Goal: Task Accomplishment & Management: Manage account settings

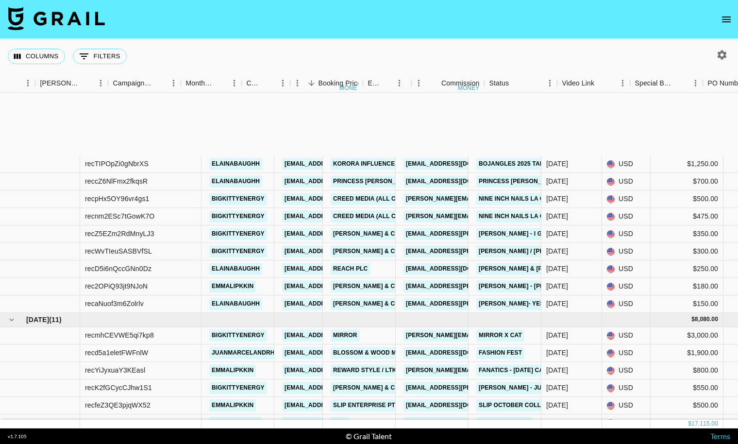
scroll to position [100, 360]
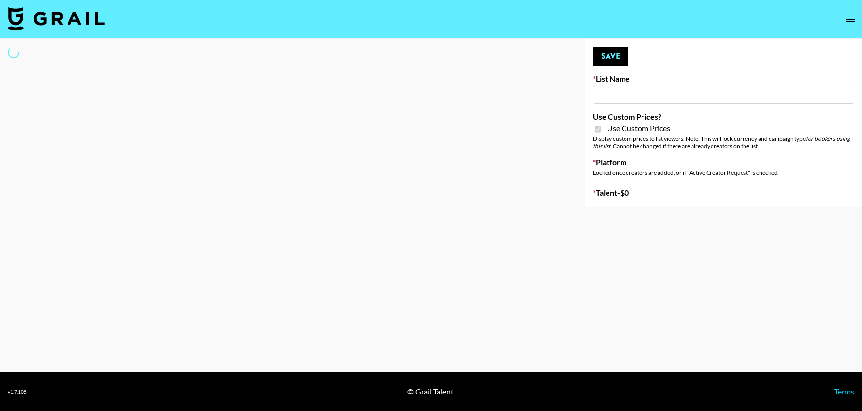
type input "[PERSON_NAME] Make-Up AI Assistant"
checkbox input "true"
select select "Brand"
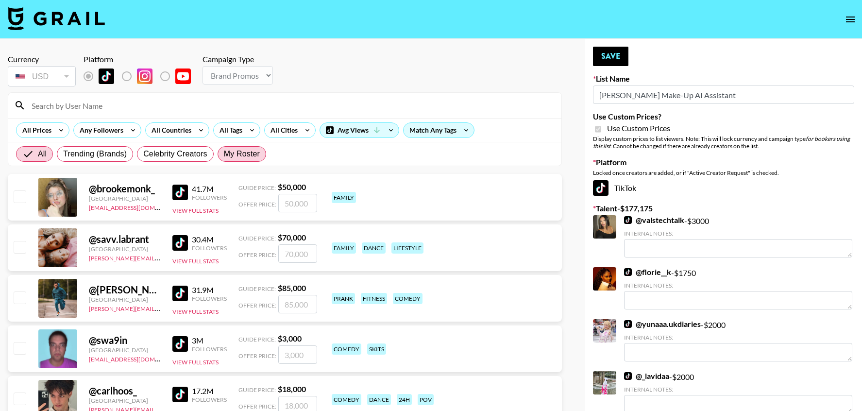
click at [242, 154] on span "My Roster" at bounding box center [242, 154] width 36 height 12
click at [224, 154] on input "My Roster" at bounding box center [224, 154] width 0 height 0
radio input "true"
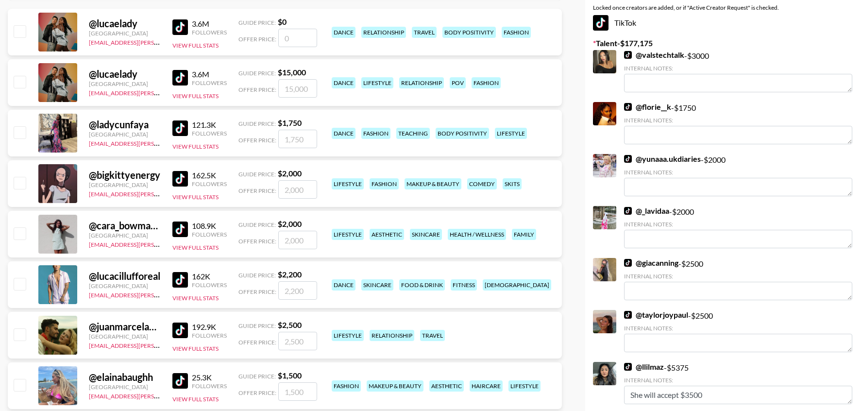
scroll to position [175, 0]
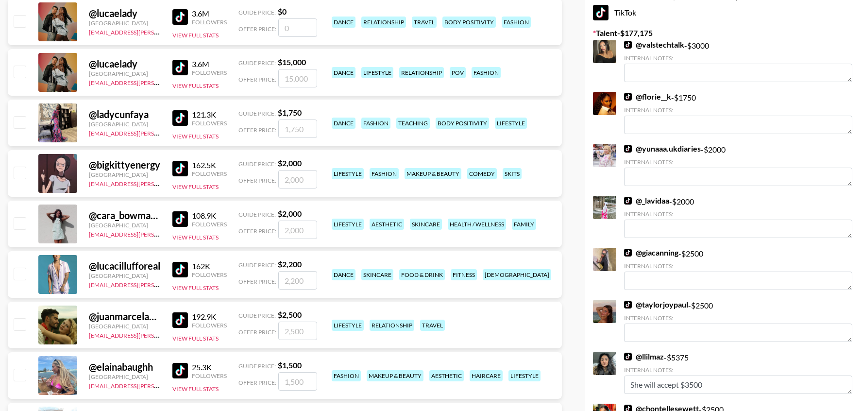
click at [17, 171] on input "checkbox" at bounding box center [20, 173] width 12 height 12
checkbox input "true"
type input "2000"
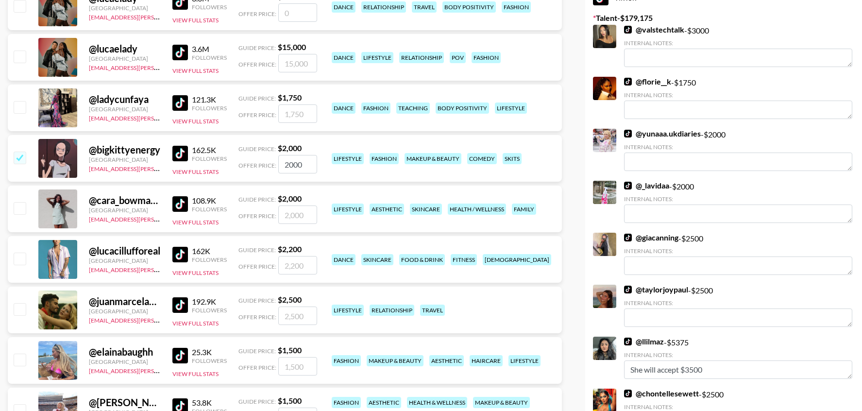
scroll to position [195, 0]
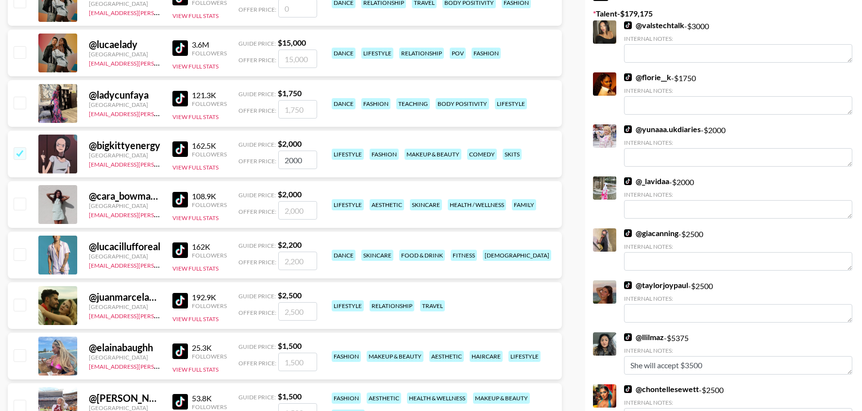
click at [23, 355] on input "checkbox" at bounding box center [20, 355] width 12 height 12
checkbox input "true"
type input "1500"
click at [19, 308] on input "checkbox" at bounding box center [20, 305] width 12 height 12
checkbox input "true"
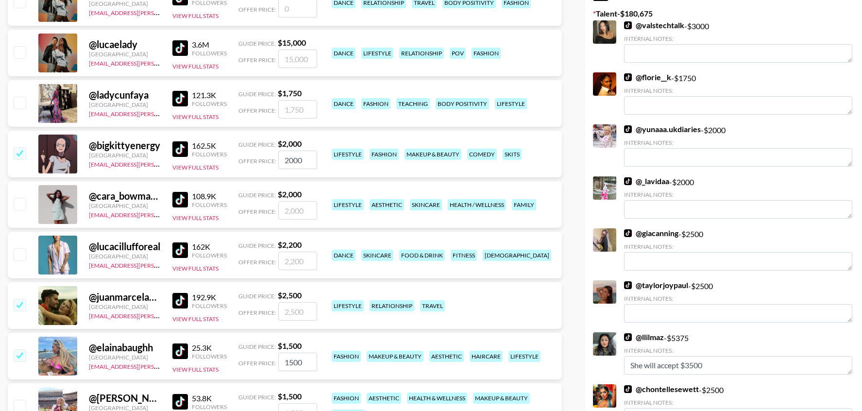
type input "2500"
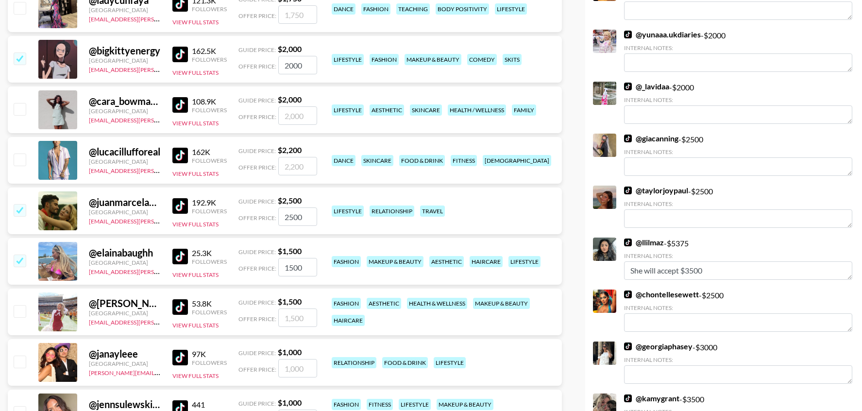
scroll to position [291, 0]
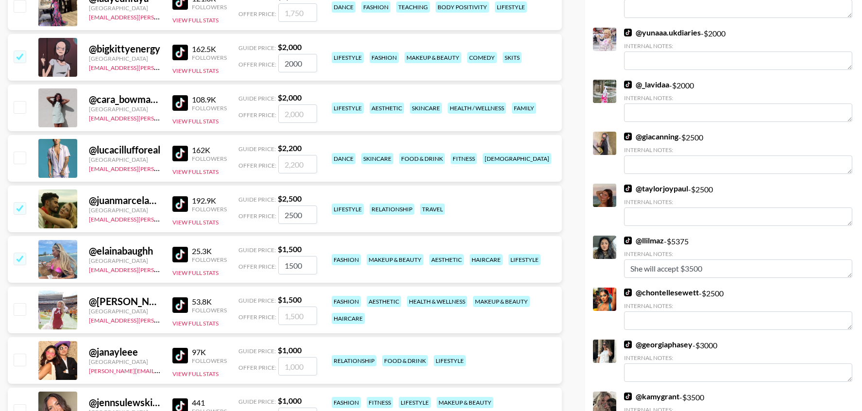
click at [24, 317] on div at bounding box center [19, 310] width 15 height 17
click at [24, 310] on input "checkbox" at bounding box center [20, 309] width 12 height 12
checkbox input "true"
type input "1500"
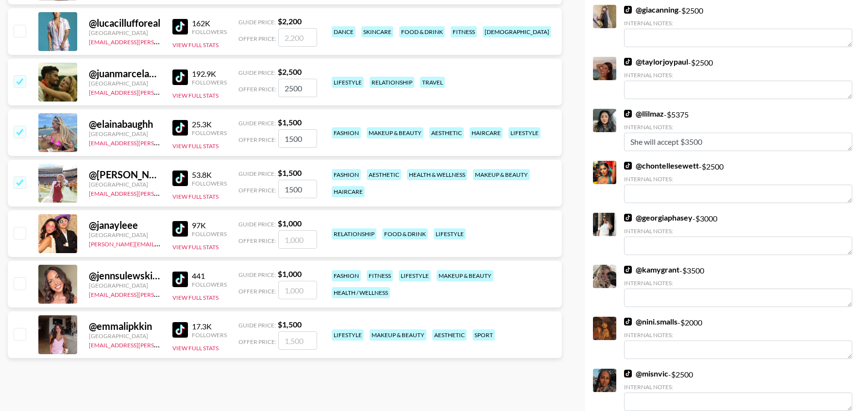
scroll to position [422, 0]
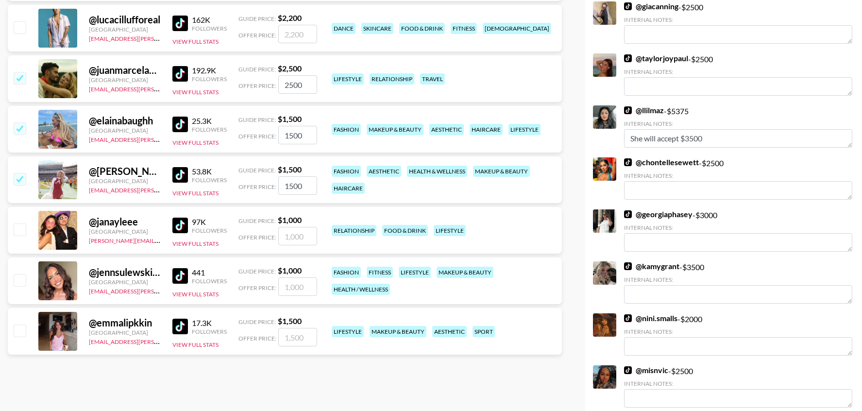
click at [20, 334] on input "checkbox" at bounding box center [20, 330] width 12 height 12
checkbox input "true"
type input "1500"
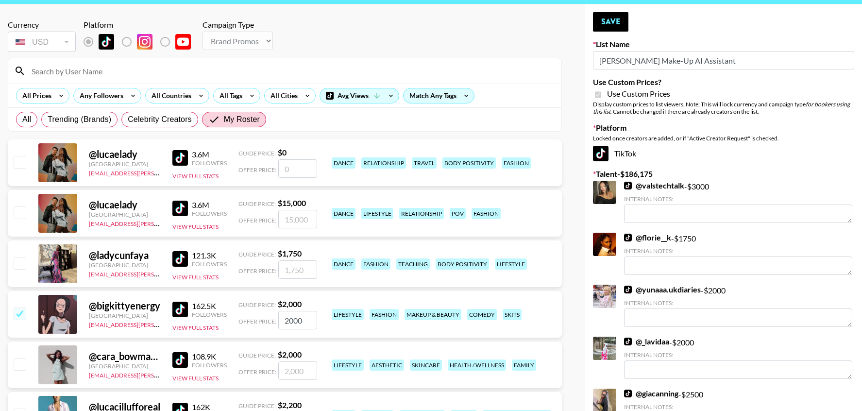
scroll to position [0, 0]
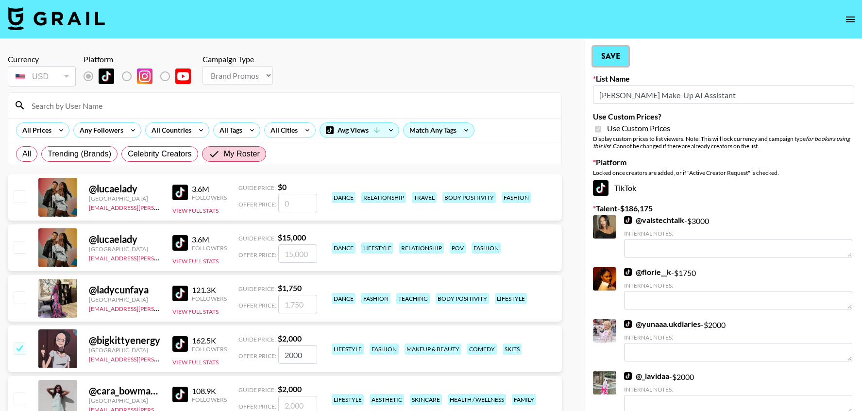
click at [619, 55] on button "Save" at bounding box center [610, 56] width 35 height 19
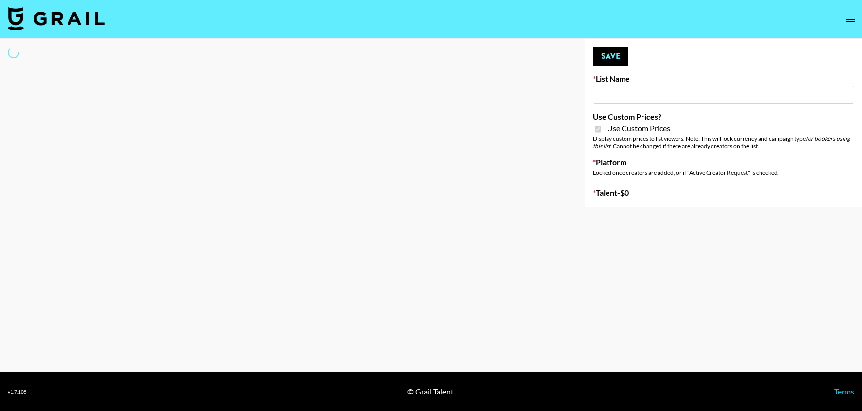
type input "**Noschinko UGC**"
checkbox input "true"
select select "Brand"
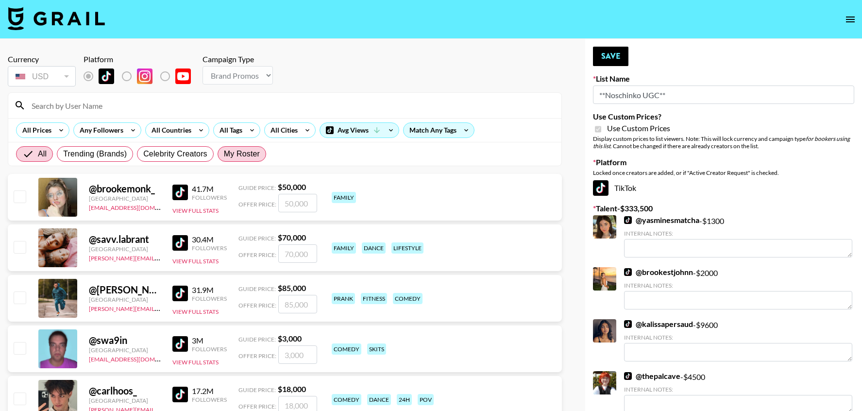
click at [242, 155] on span "My Roster" at bounding box center [242, 154] width 36 height 12
click at [224, 154] on input "My Roster" at bounding box center [224, 154] width 0 height 0
radio input "true"
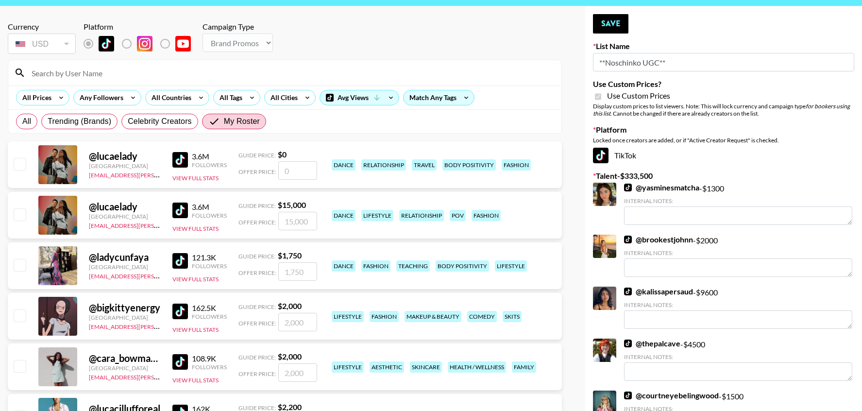
scroll to position [33, 0]
click at [24, 217] on input "checkbox" at bounding box center [20, 214] width 12 height 12
checkbox input "true"
type input "15000"
click at [18, 262] on input "checkbox" at bounding box center [20, 264] width 12 height 12
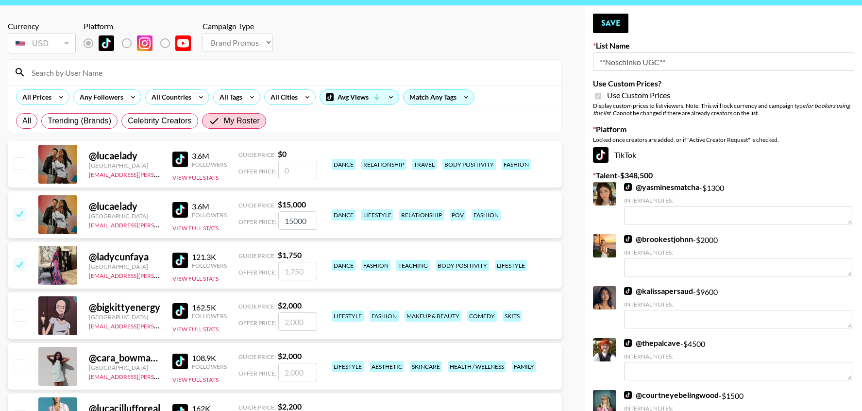
checkbox input "true"
type input "1750"
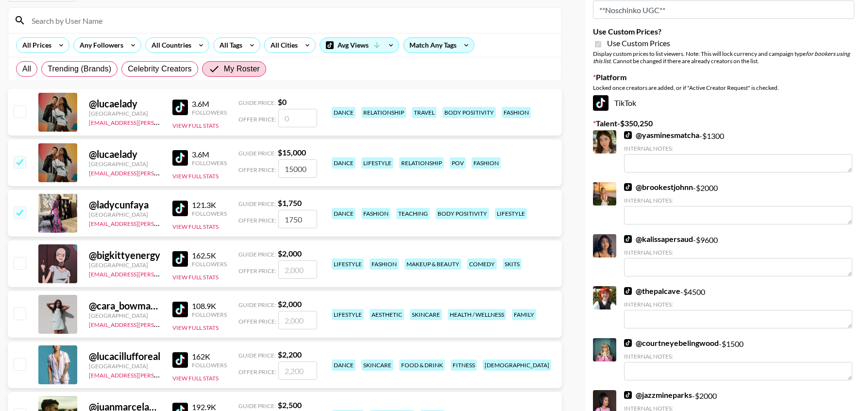
scroll to position [85, 0]
click at [22, 263] on input "checkbox" at bounding box center [20, 262] width 12 height 12
checkbox input "true"
type input "2000"
click at [19, 315] on input "checkbox" at bounding box center [20, 313] width 12 height 12
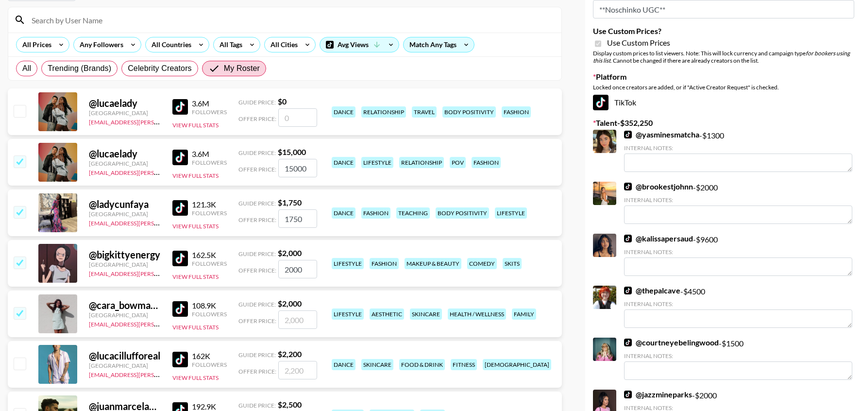
checkbox input "true"
type input "2000"
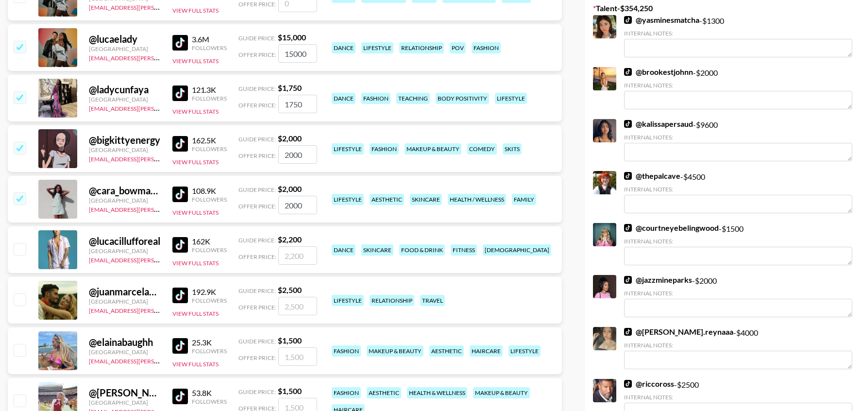
scroll to position [203, 0]
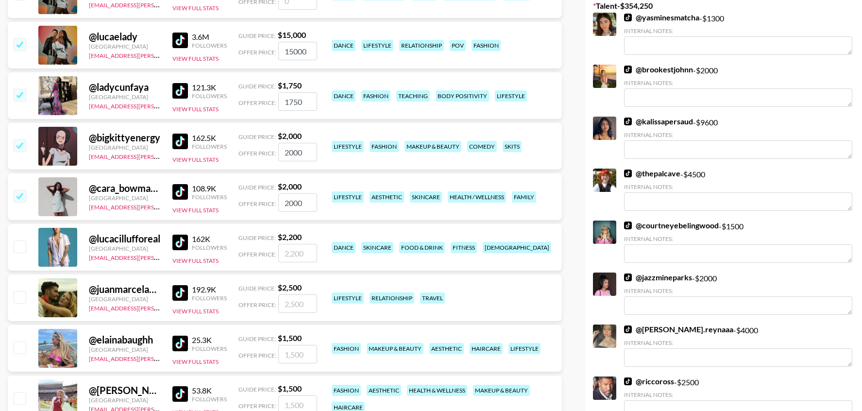
click at [19, 250] on input "checkbox" at bounding box center [20, 246] width 12 height 12
checkbox input "true"
type input "2200"
click at [17, 298] on input "checkbox" at bounding box center [20, 297] width 12 height 12
checkbox input "true"
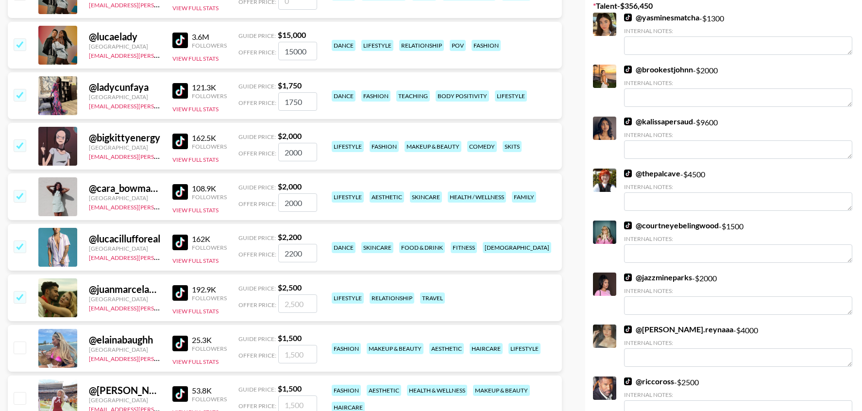
type input "2500"
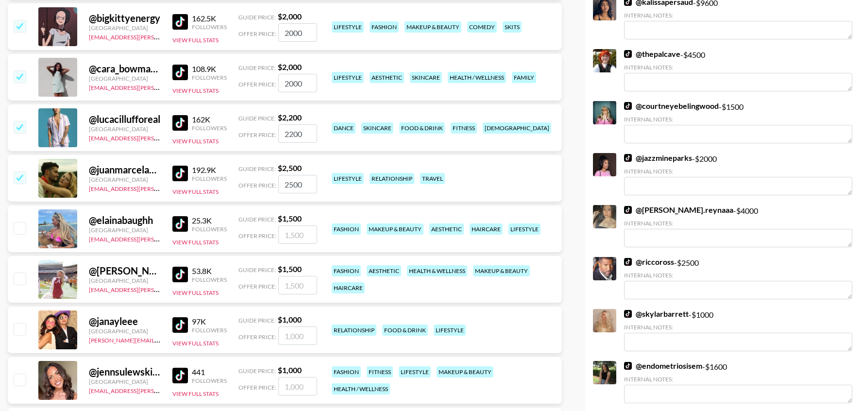
scroll to position [328, 0]
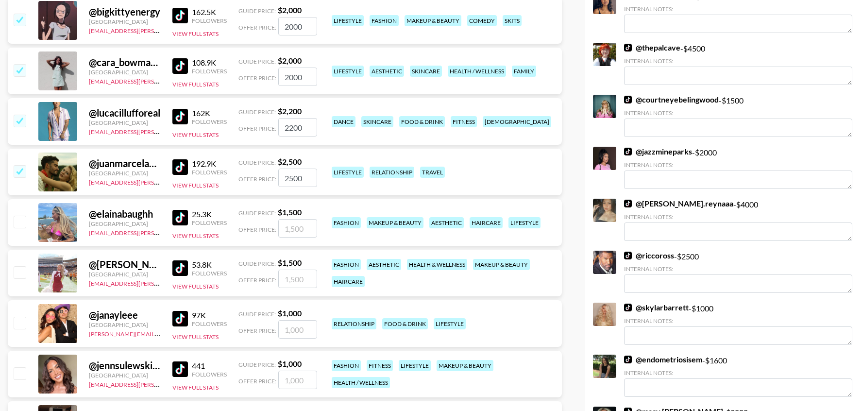
click at [20, 223] on input "checkbox" at bounding box center [20, 222] width 12 height 12
checkbox input "true"
type input "1500"
click at [19, 275] on input "checkbox" at bounding box center [20, 272] width 12 height 12
checkbox input "true"
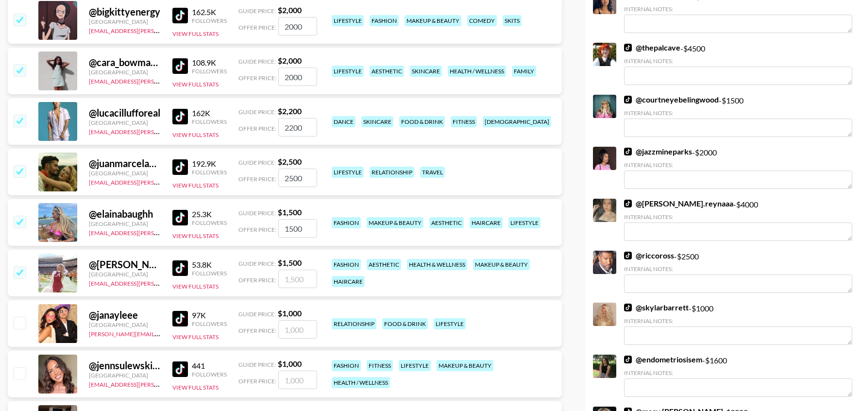
type input "1500"
click at [18, 329] on div at bounding box center [19, 323] width 15 height 17
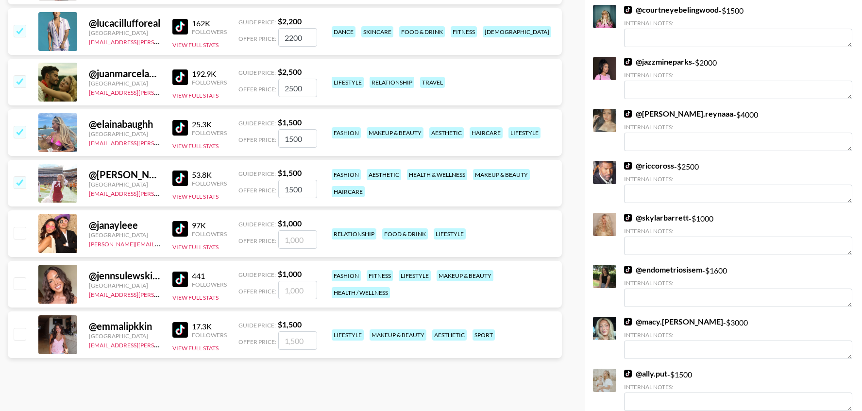
scroll to position [423, 0]
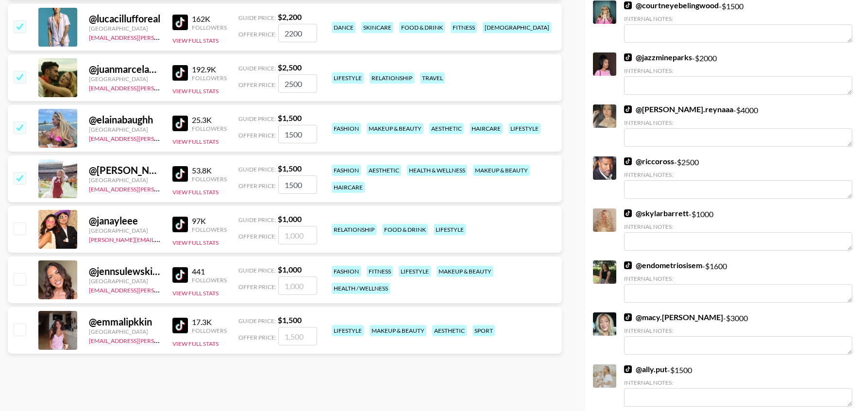
click at [21, 225] on input "checkbox" at bounding box center [20, 228] width 12 height 12
checkbox input "true"
type input "1000"
click at [21, 286] on div at bounding box center [19, 280] width 15 height 17
click at [21, 276] on input "checkbox" at bounding box center [20, 279] width 12 height 12
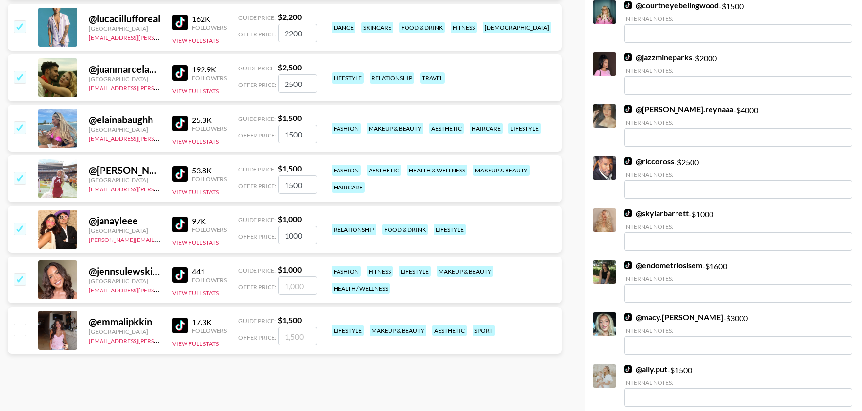
checkbox input "true"
type input "1000"
click at [17, 330] on input "checkbox" at bounding box center [20, 330] width 12 height 12
checkbox input "true"
type input "1500"
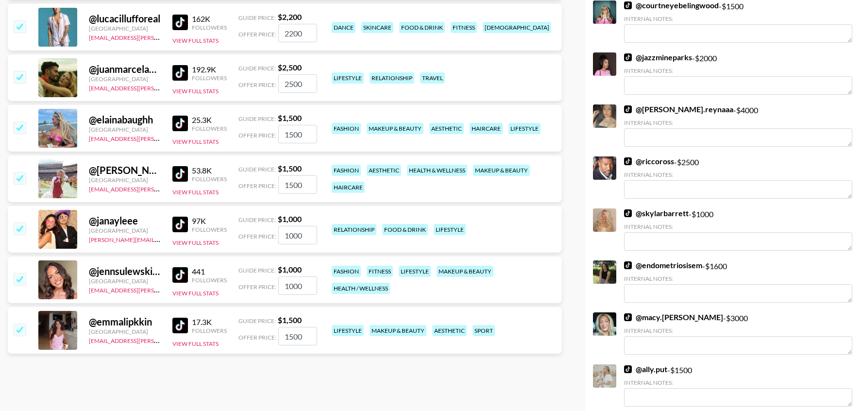
click at [294, 235] on input "1000" at bounding box center [297, 235] width 39 height 18
type input "1500"
click at [288, 336] on input "1500" at bounding box center [297, 336] width 39 height 18
click at [290, 335] on input "1500" at bounding box center [297, 336] width 39 height 18
type input "1200"
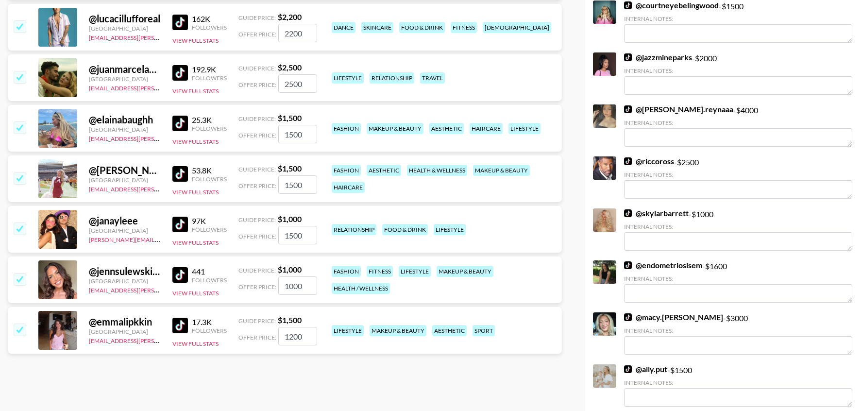
click at [293, 183] on input "1500" at bounding box center [297, 184] width 39 height 18
type input "1200"
click at [295, 131] on input "1500" at bounding box center [297, 134] width 39 height 18
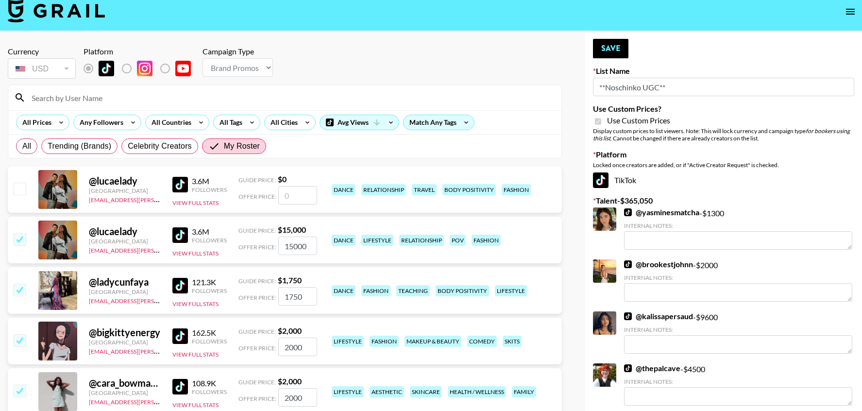
scroll to position [0, 0]
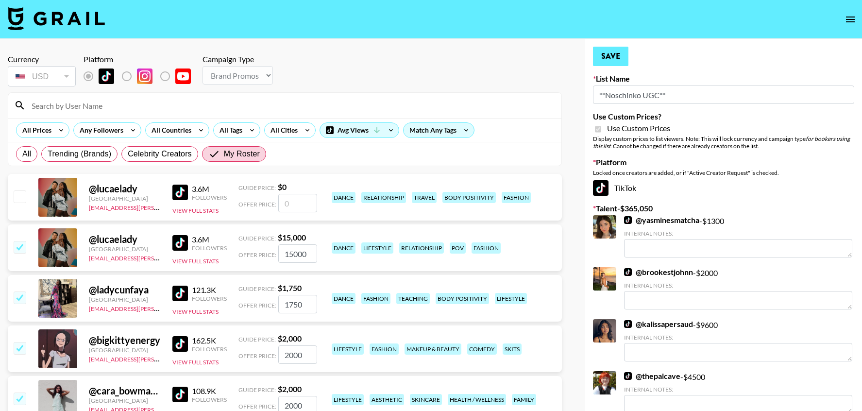
type input "1200"
click at [613, 54] on button "Save" at bounding box center [610, 56] width 35 height 19
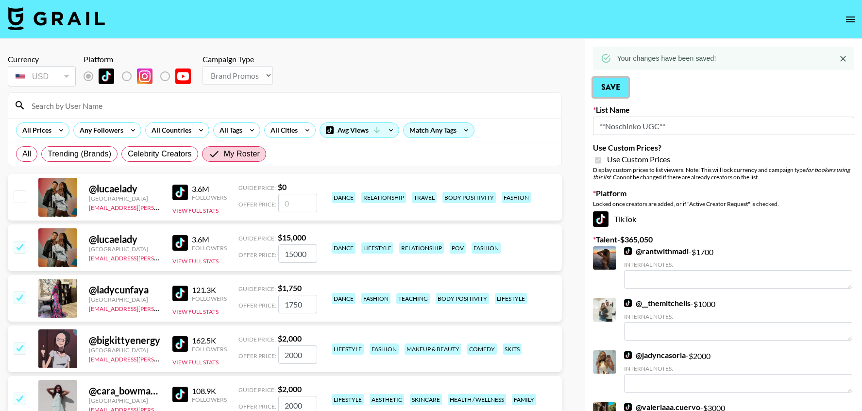
click at [622, 87] on button "Save" at bounding box center [610, 87] width 35 height 19
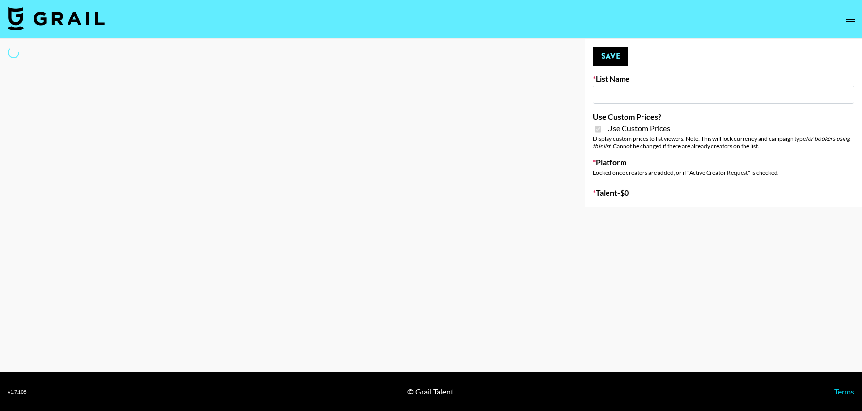
type input "LISEN Watch"
checkbox input "true"
select select "Brand"
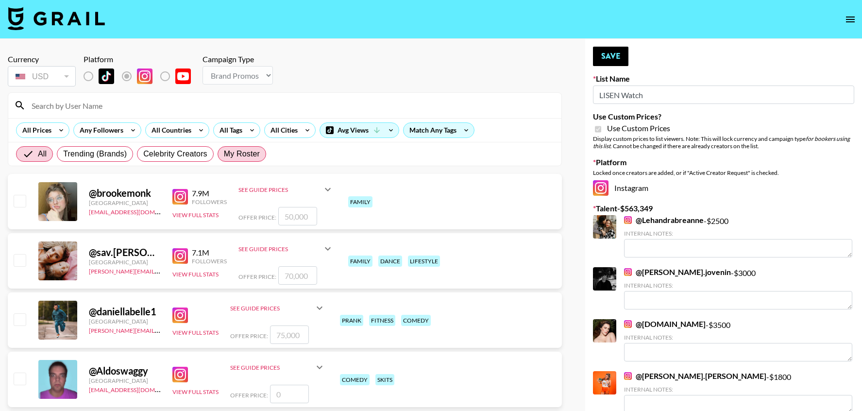
click at [250, 159] on span "My Roster" at bounding box center [242, 154] width 36 height 12
click at [224, 154] on input "My Roster" at bounding box center [224, 154] width 0 height 0
radio input "true"
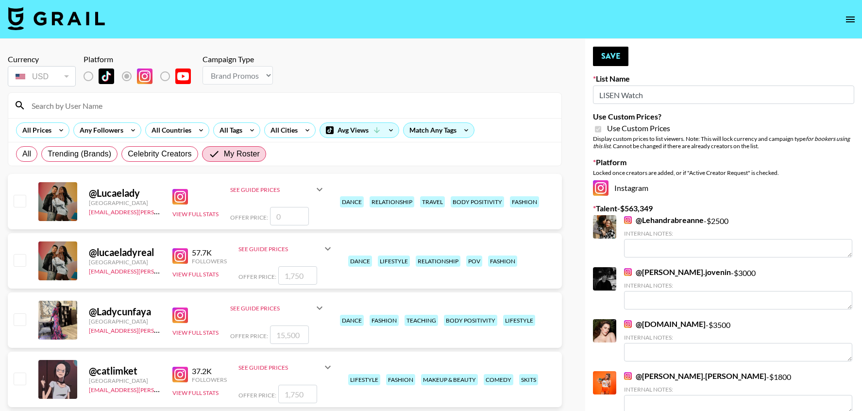
scroll to position [28, 0]
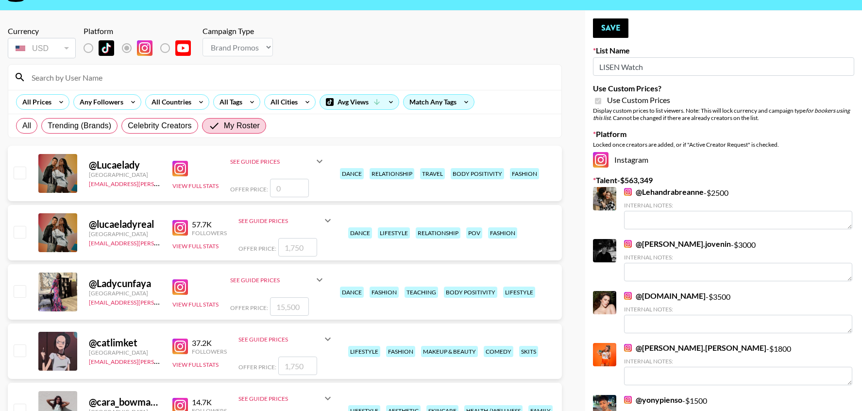
click at [18, 229] on input "checkbox" at bounding box center [20, 232] width 12 height 12
checkbox input "true"
type input "1750"
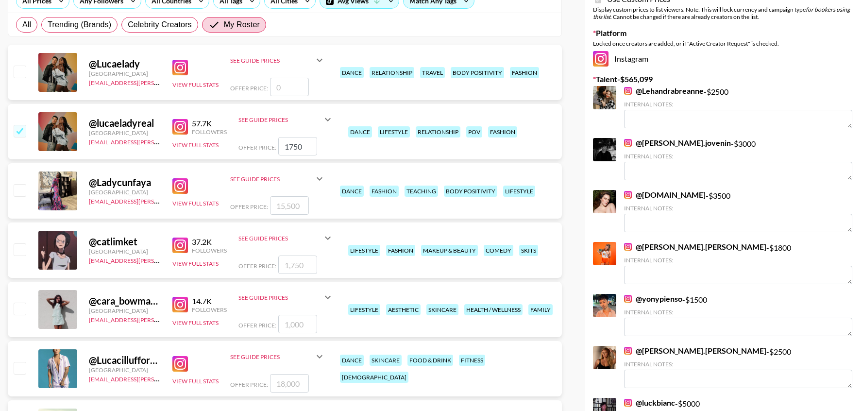
scroll to position [160, 0]
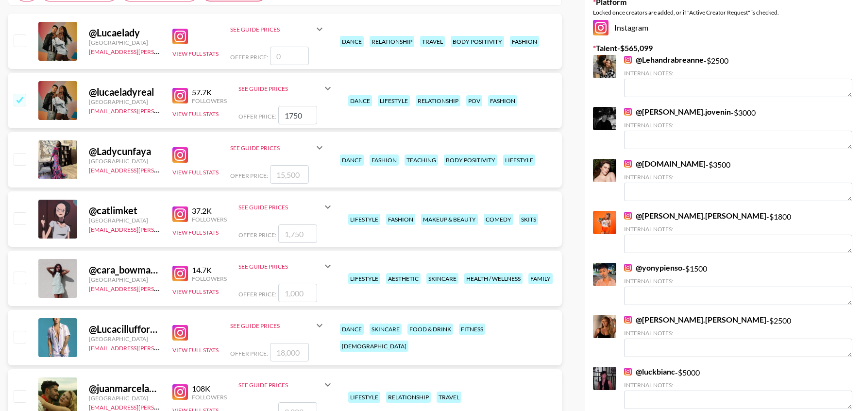
click at [20, 278] on input "checkbox" at bounding box center [20, 278] width 12 height 12
checkbox input "true"
type input "1000"
click at [18, 341] on input "checkbox" at bounding box center [20, 337] width 12 height 12
checkbox input "true"
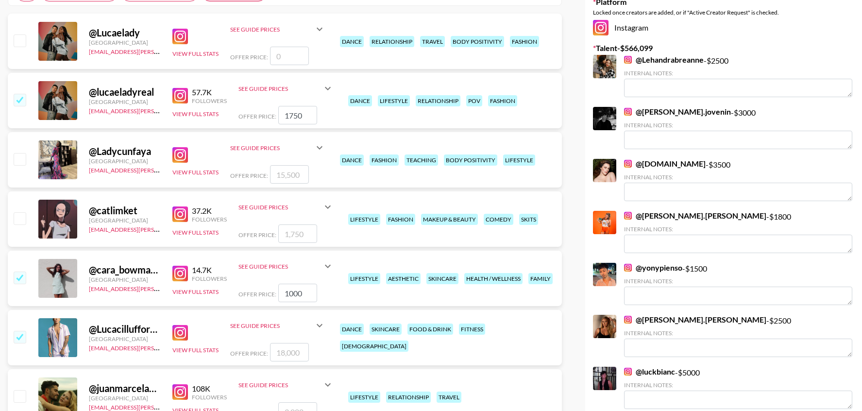
type input "18000"
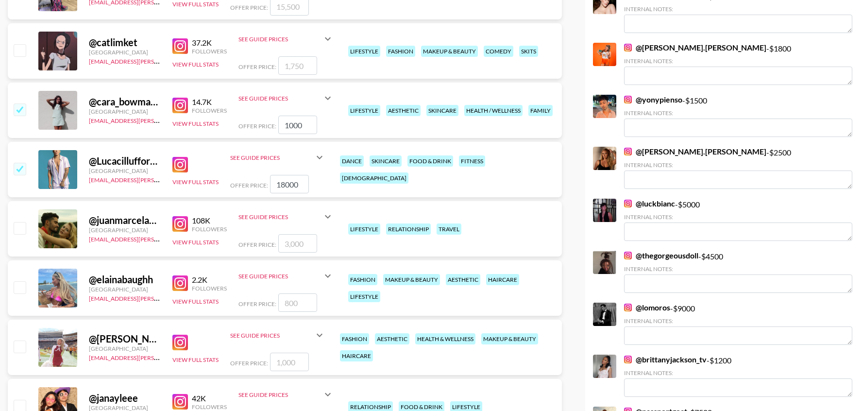
scroll to position [351, 0]
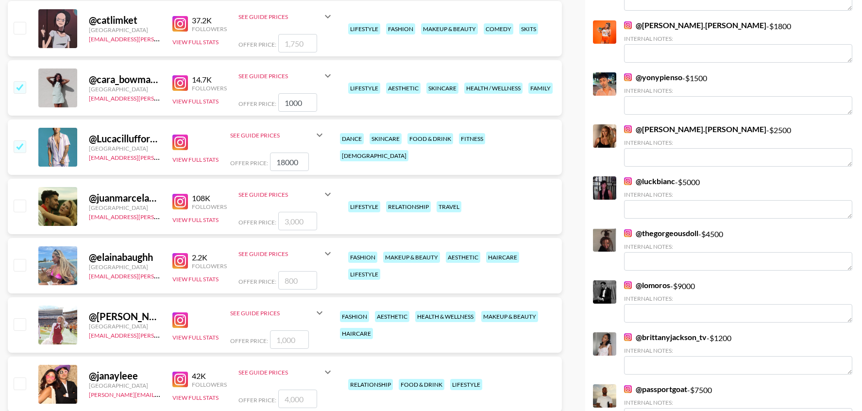
click at [18, 267] on input "checkbox" at bounding box center [20, 265] width 12 height 12
checkbox input "true"
type input "800"
click at [21, 321] on input "checkbox" at bounding box center [20, 324] width 12 height 12
checkbox input "true"
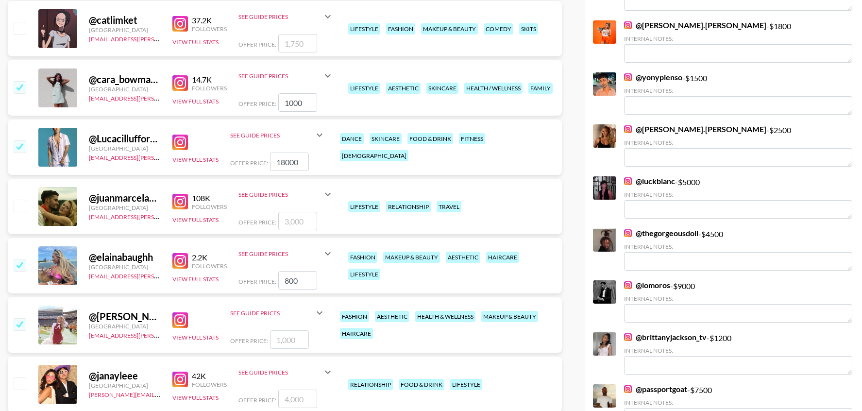
type input "1000"
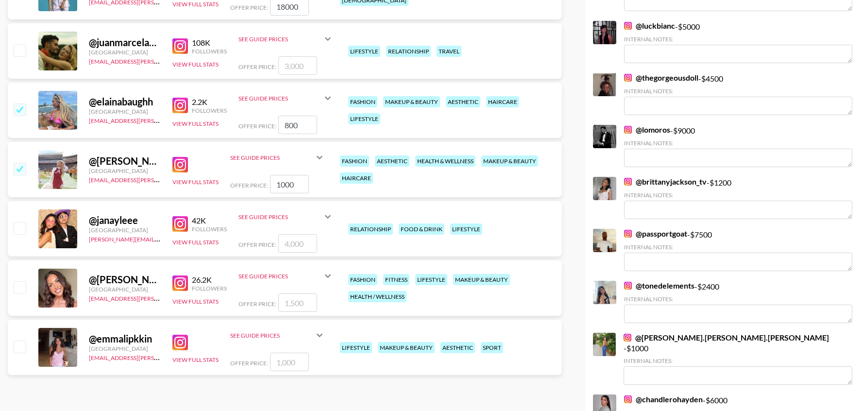
scroll to position [517, 0]
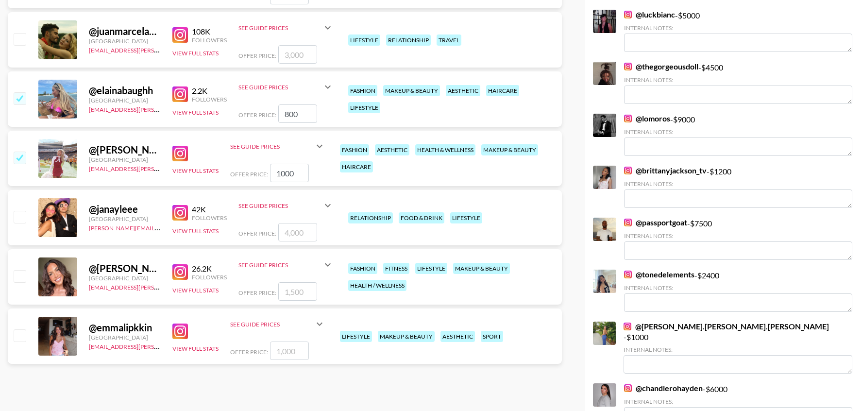
click at [20, 334] on input "checkbox" at bounding box center [20, 335] width 12 height 12
checkbox input "true"
type input "1000"
click at [19, 221] on input "checkbox" at bounding box center [20, 217] width 12 height 12
checkbox input "true"
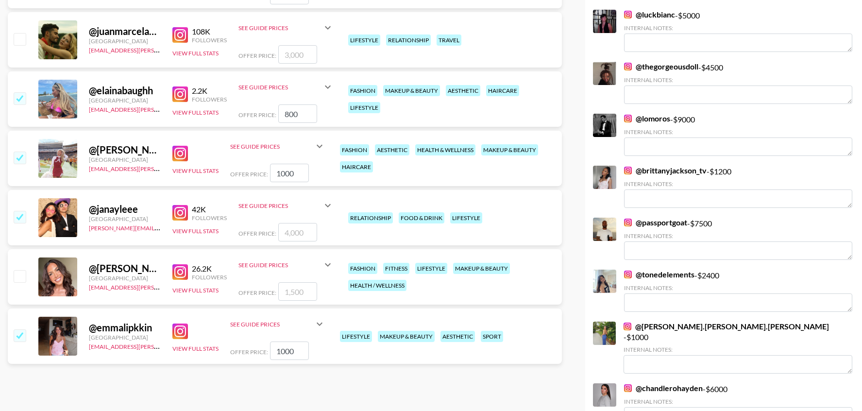
type input "4000"
drag, startPoint x: 21, startPoint y: 272, endPoint x: 521, endPoint y: 131, distance: 519.9
click at [21, 272] on input "checkbox" at bounding box center [20, 276] width 12 height 12
checkbox input "true"
type input "1500"
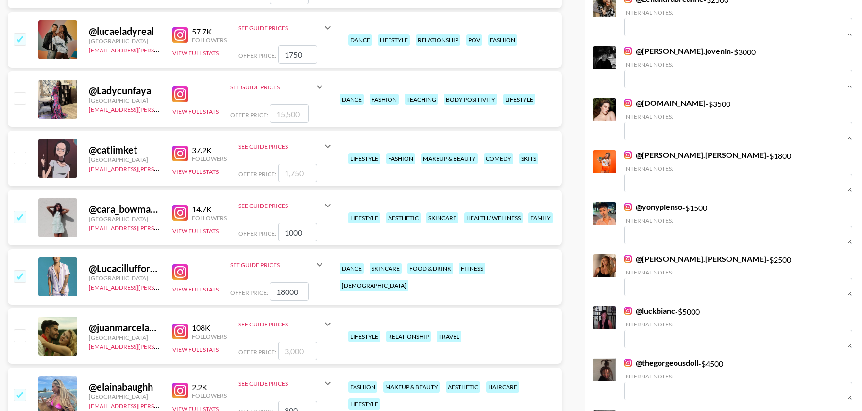
scroll to position [0, 0]
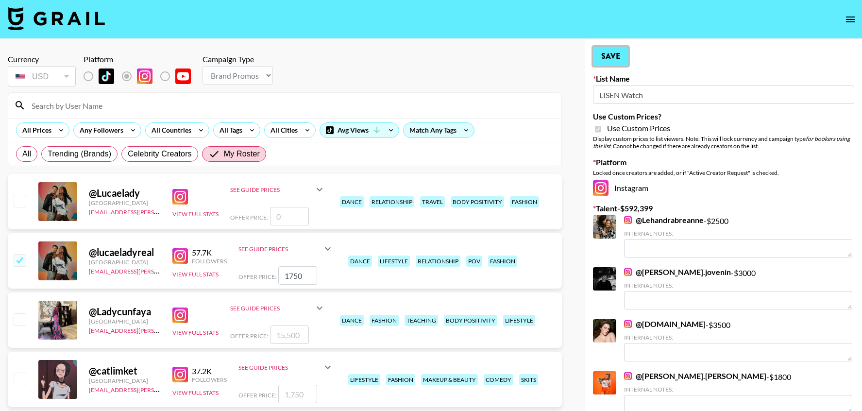
click at [621, 58] on button "Save" at bounding box center [610, 56] width 35 height 19
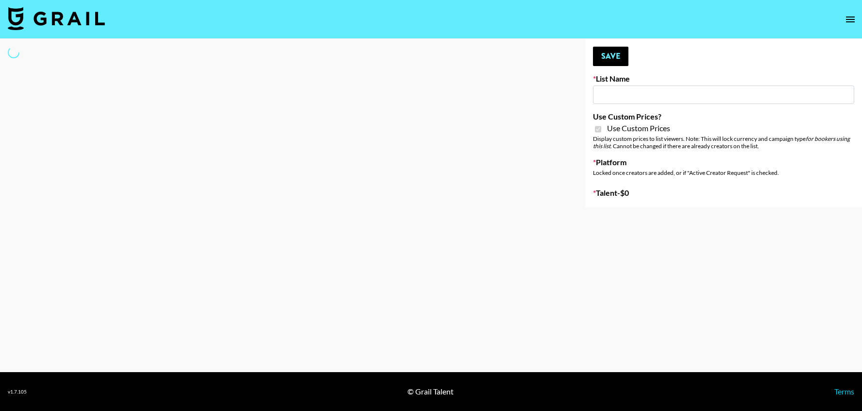
type input "Hetras"
checkbox input "true"
select select "Brand"
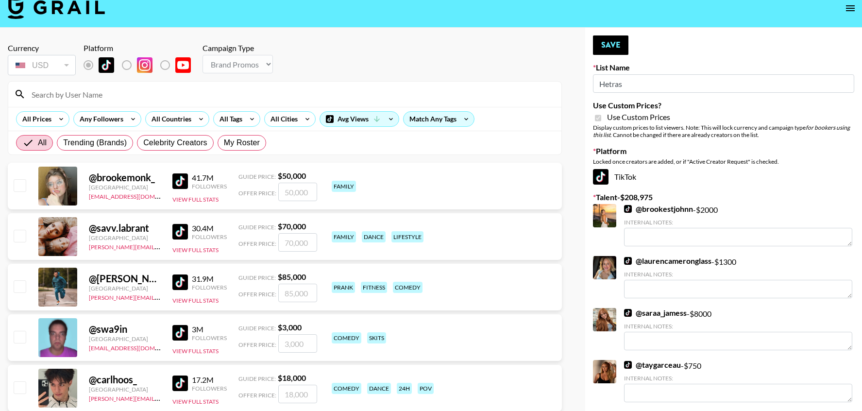
scroll to position [12, 0]
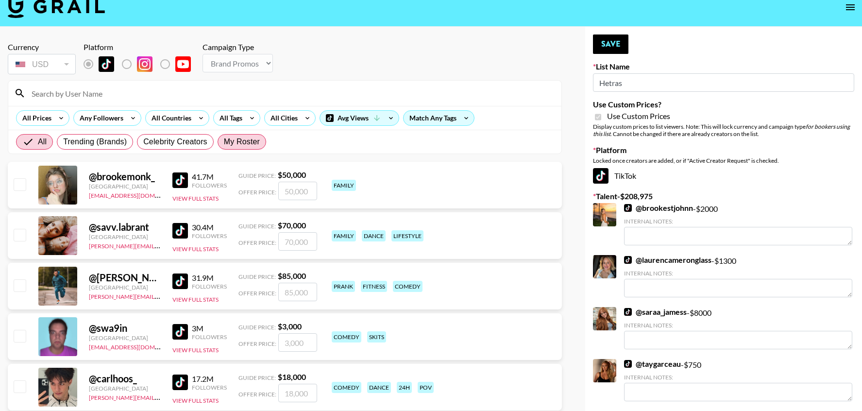
click at [233, 144] on span "My Roster" at bounding box center [242, 142] width 36 height 12
click at [224, 142] on input "My Roster" at bounding box center [224, 142] width 0 height 0
radio input "true"
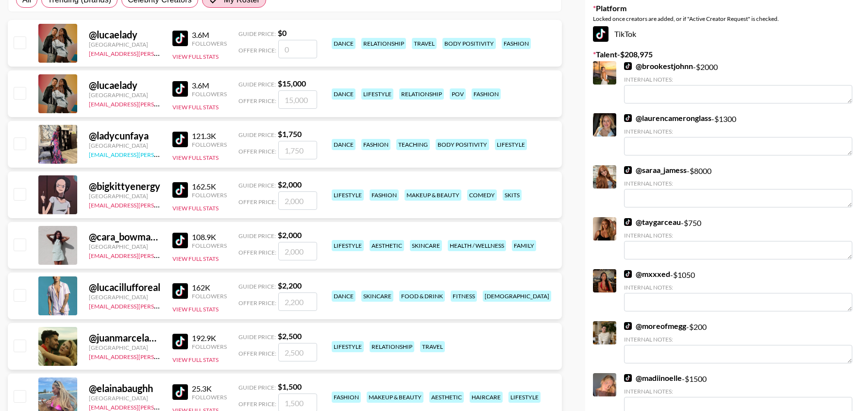
scroll to position [154, 0]
click at [22, 248] on input "checkbox" at bounding box center [20, 244] width 12 height 12
checkbox input "true"
type input "2000"
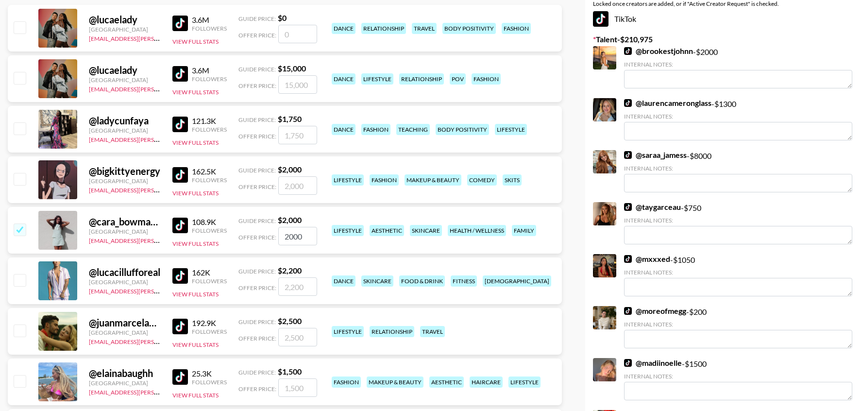
scroll to position [176, 0]
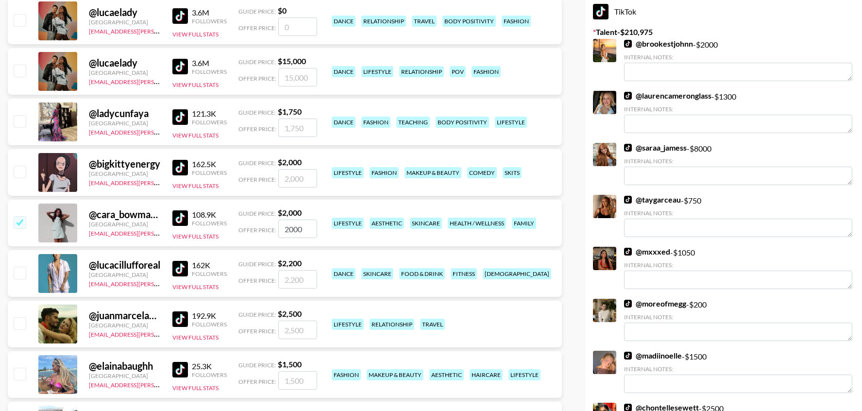
click at [21, 173] on input "checkbox" at bounding box center [20, 172] width 12 height 12
checkbox input "true"
type input "2000"
click at [21, 325] on input "checkbox" at bounding box center [20, 323] width 12 height 12
checkbox input "true"
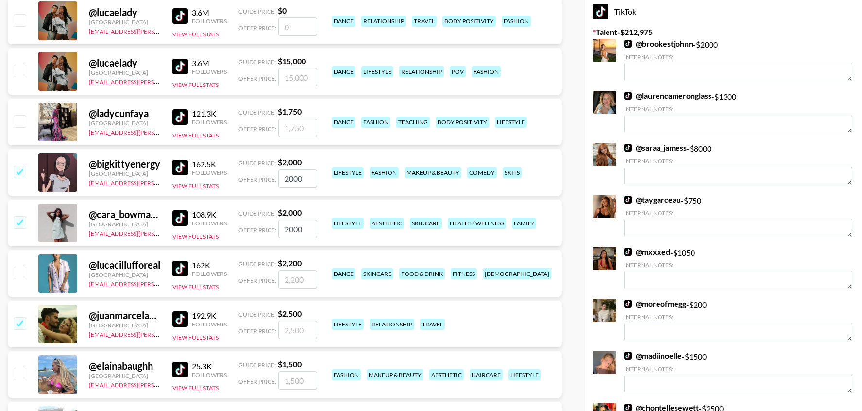
type input "2500"
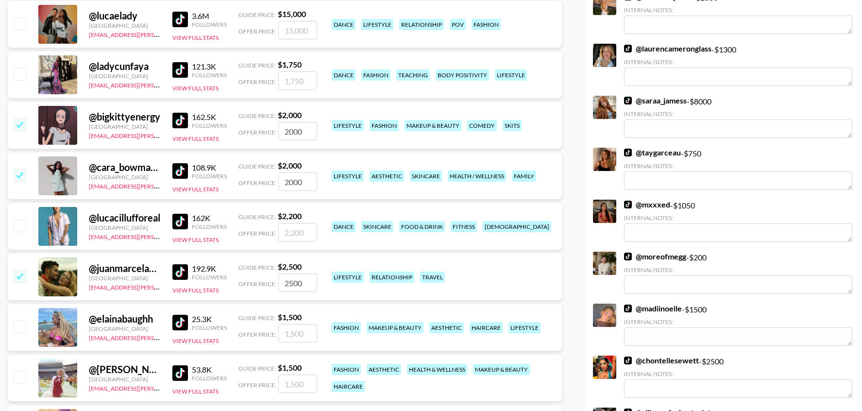
scroll to position [234, 0]
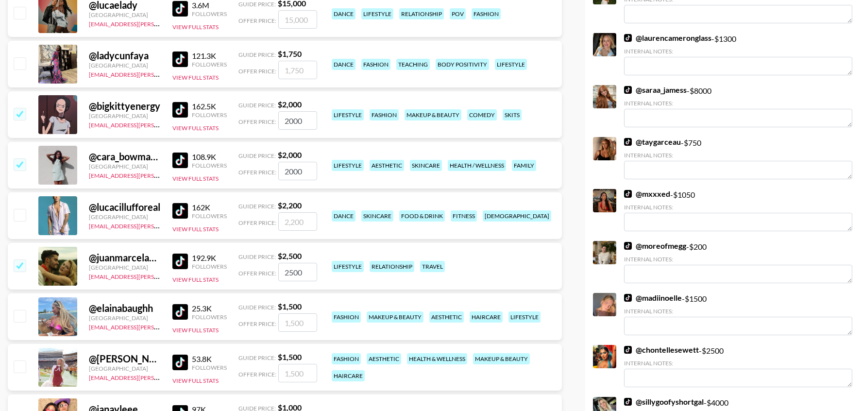
click at [18, 316] on input "checkbox" at bounding box center [20, 316] width 12 height 12
checkbox input "true"
type input "1500"
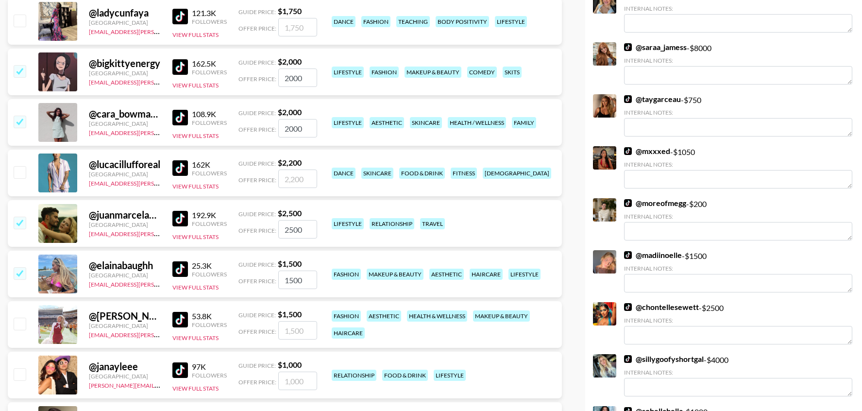
scroll to position [285, 0]
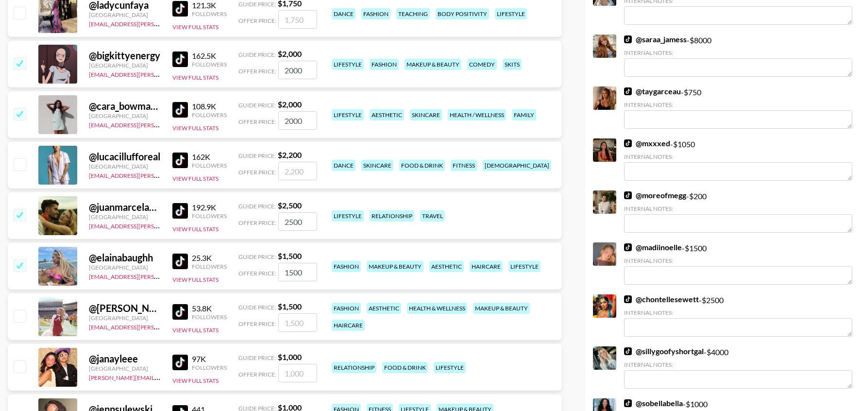
click at [20, 318] on input "checkbox" at bounding box center [20, 316] width 12 height 12
checkbox input "true"
type input "1500"
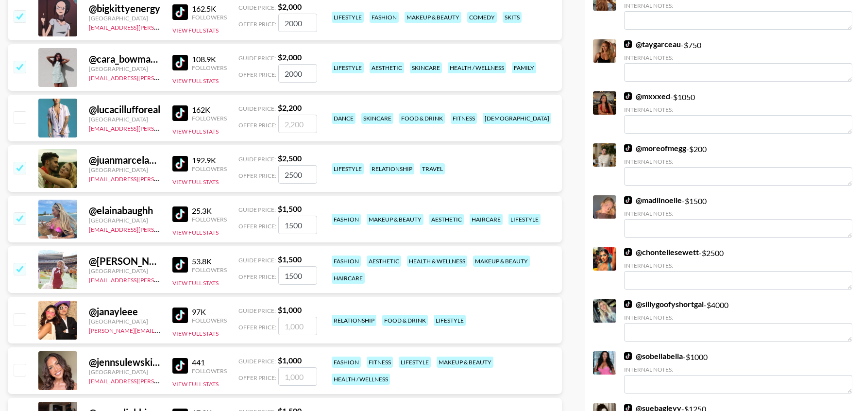
scroll to position [333, 0]
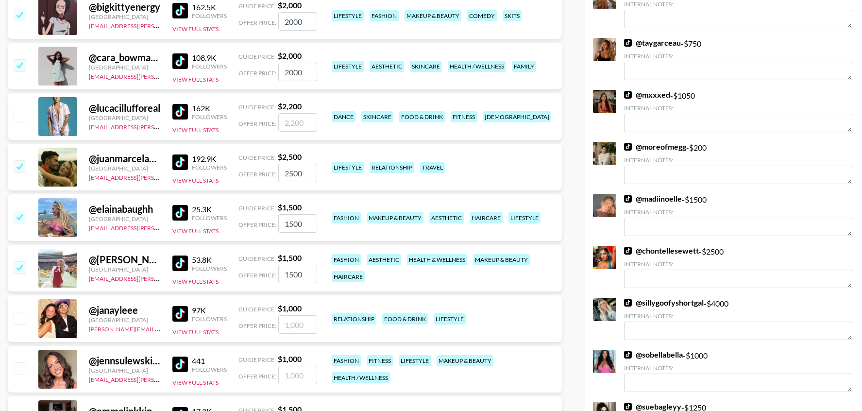
click at [290, 224] on input "1500" at bounding box center [297, 223] width 39 height 18
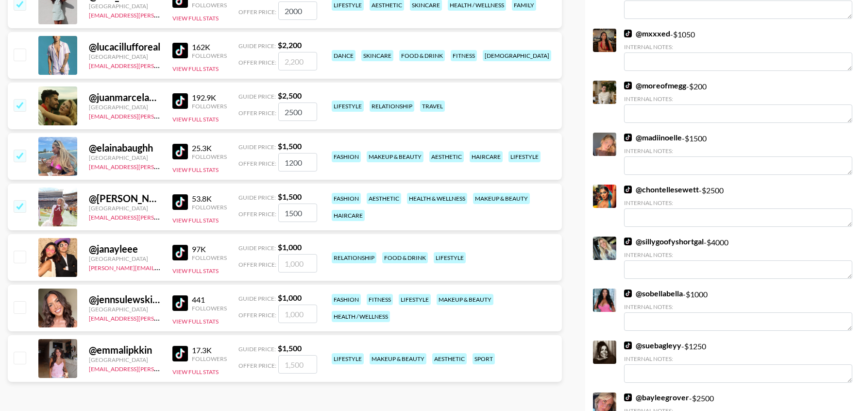
type input "1200"
click at [22, 252] on input "checkbox" at bounding box center [20, 257] width 12 height 12
checkbox input "true"
click at [292, 264] on input "1000" at bounding box center [297, 263] width 39 height 18
type input "1500"
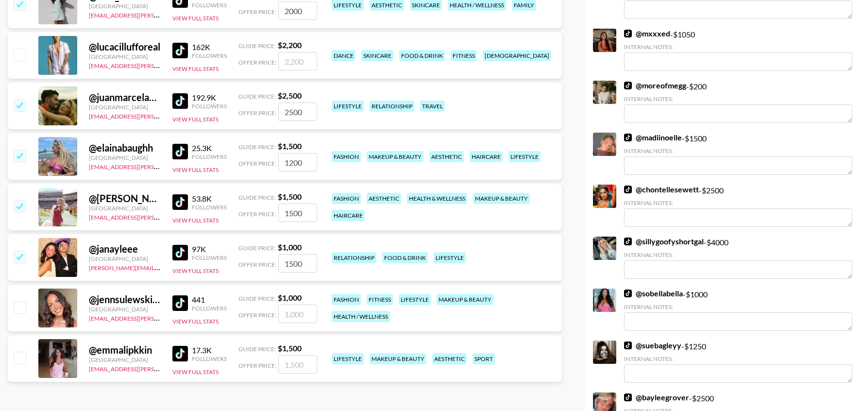
click at [292, 205] on input "1500" at bounding box center [297, 213] width 39 height 18
click at [292, 208] on input "1500" at bounding box center [297, 213] width 39 height 18
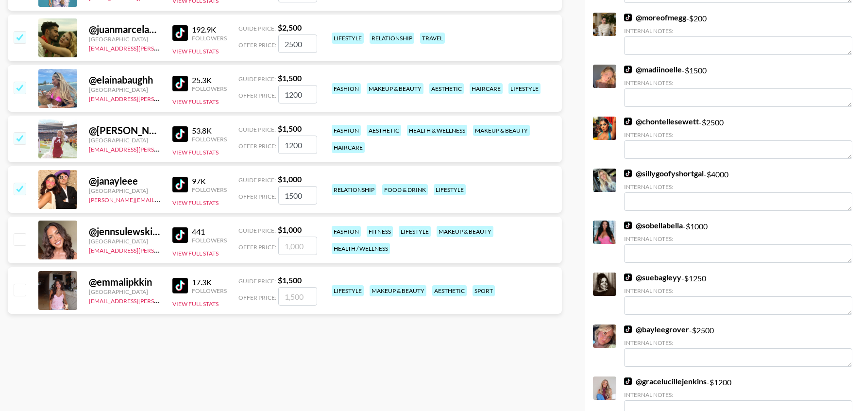
scroll to position [477, 0]
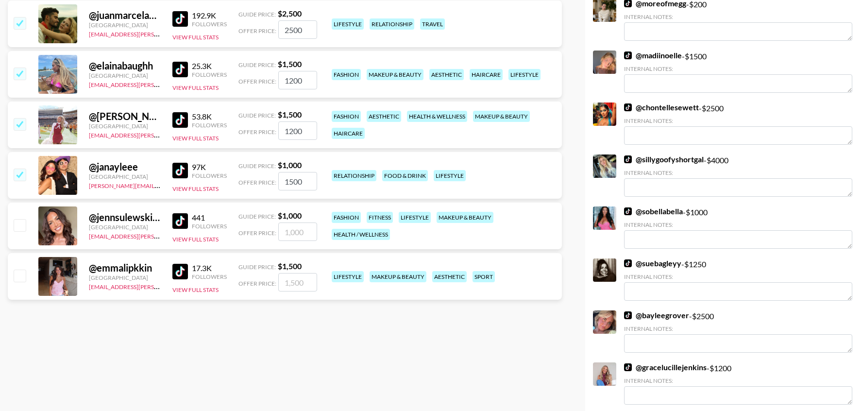
type input "1200"
click at [16, 277] on input "checkbox" at bounding box center [20, 276] width 12 height 12
checkbox input "true"
type input "1500"
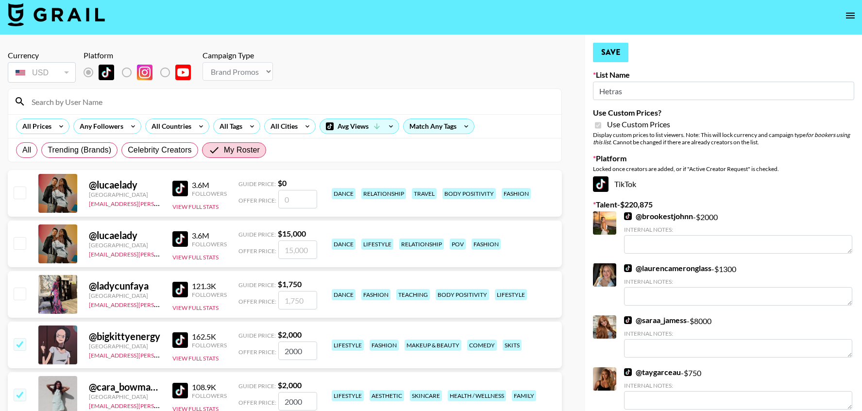
scroll to position [0, 0]
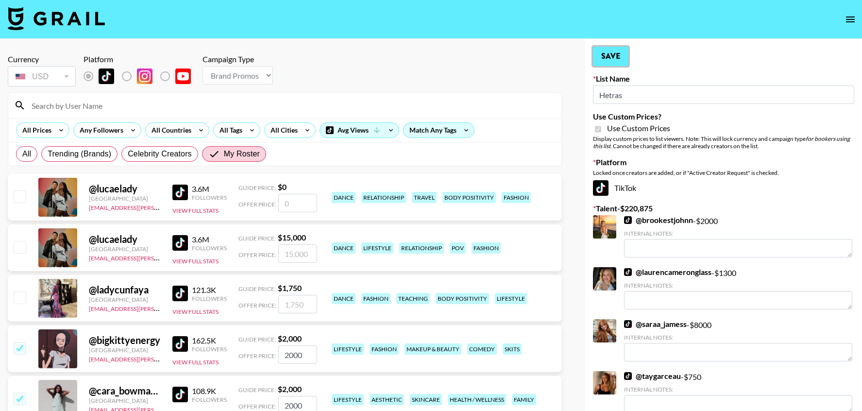
click at [609, 53] on button "Save" at bounding box center [610, 56] width 35 height 19
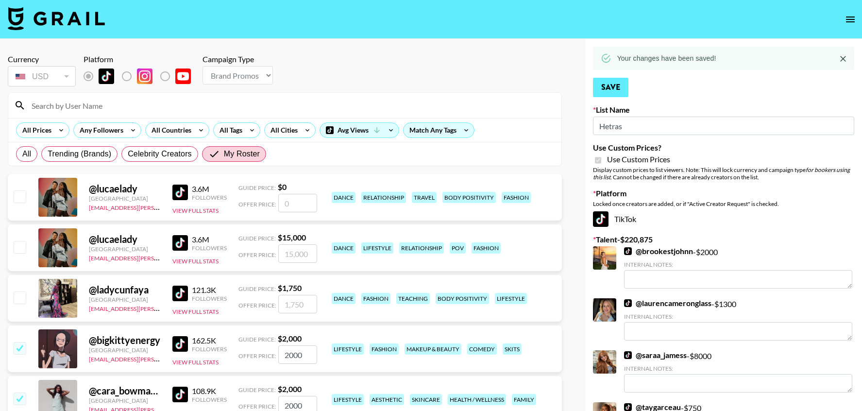
click at [609, 53] on icon at bounding box center [606, 58] width 11 height 11
